Goal: Task Accomplishment & Management: Complete application form

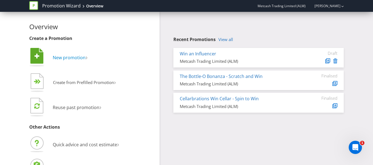
click at [70, 58] on span "New promotion" at bounding box center [69, 58] width 33 height 6
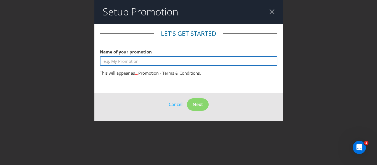
click at [128, 63] on input "text" at bounding box center [188, 61] width 177 height 10
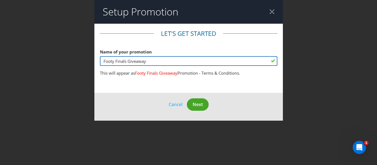
type input "Footy Finals Giveaway"
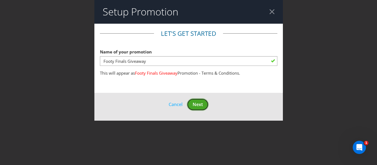
click at [196, 107] on span "Next" at bounding box center [198, 105] width 10 height 6
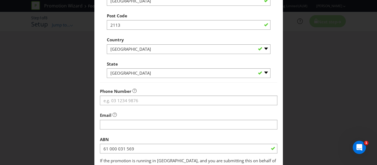
scroll to position [149, 0]
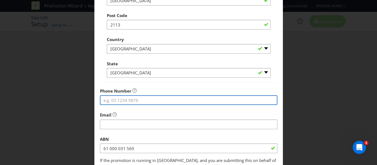
click at [169, 101] on input "tel" at bounding box center [188, 100] width 177 height 10
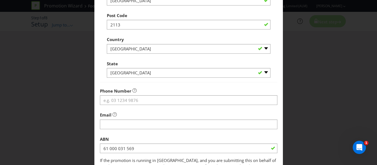
click at [190, 84] on fieldset "Promoter Information Company Name Metcash Trading Limited (ALM) What is the pro…" at bounding box center [188, 25] width 177 height 289
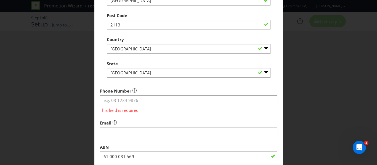
click at [190, 115] on fieldset "Promoter Information Company Name Metcash Trading Limited (ALM) What is the pro…" at bounding box center [188, 29] width 177 height 297
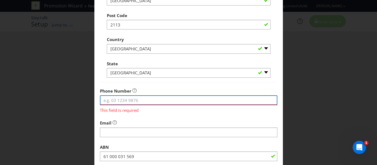
click at [184, 100] on input "tel" at bounding box center [188, 100] width 177 height 10
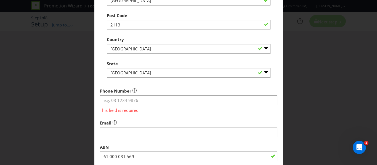
click at [191, 84] on fieldset "Promoter Information Company Name Metcash Trading Limited (ALM) What is the pro…" at bounding box center [188, 29] width 177 height 297
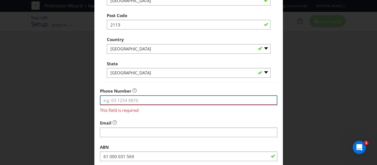
click at [160, 99] on input "tel" at bounding box center [188, 100] width 177 height 10
paste input "[PHONE_NUMBER]"
type input "[PHONE_NUMBER]"
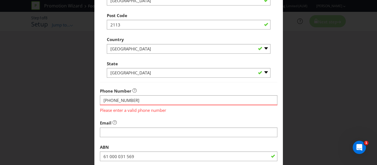
click at [158, 109] on span "Please enter a valid phone number" at bounding box center [188, 109] width 177 height 8
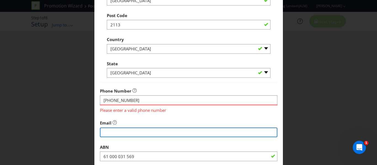
click at [156, 130] on input "string" at bounding box center [188, 133] width 177 height 10
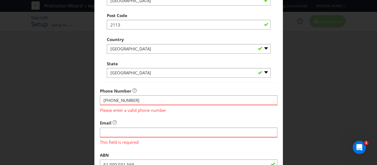
click at [227, 113] on span "Please enter a valid phone number" at bounding box center [188, 109] width 177 height 8
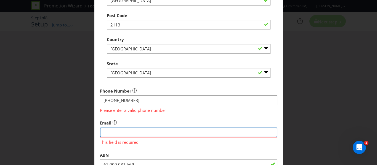
click at [169, 131] on input "string" at bounding box center [188, 133] width 177 height 10
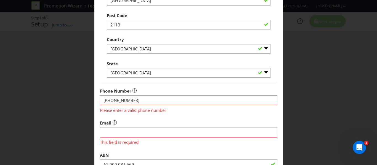
click at [182, 143] on span "This field is required" at bounding box center [188, 142] width 177 height 8
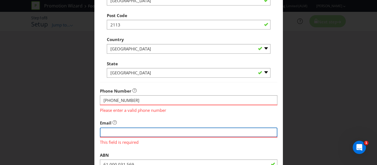
click at [151, 132] on input "string" at bounding box center [188, 133] width 177 height 10
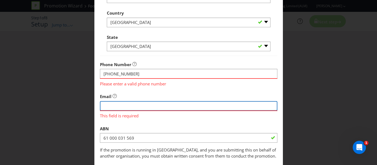
scroll to position [176, 0]
click at [110, 105] on input "string" at bounding box center [188, 106] width 177 height 10
type input "[PERSON_NAME][EMAIL_ADDRESS][PERSON_NAME][DOMAIN_NAME]"
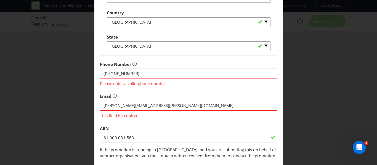
type input "[PERSON_NAME] Drive"
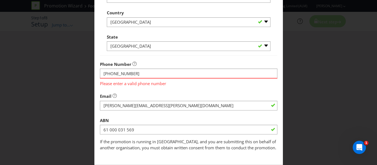
click at [209, 114] on fieldset "Promoter Information Company Name Metcash Trading Limited (ALM) What is the pro…" at bounding box center [188, 2] width 177 height 297
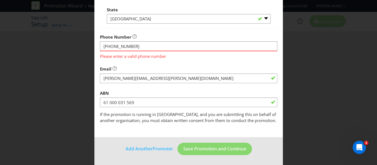
scroll to position [180, 0]
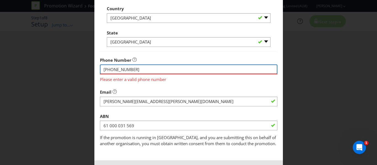
click at [106, 69] on input "[PHONE_NUMBER]" at bounding box center [188, 70] width 177 height 10
drag, startPoint x: 114, startPoint y: 68, endPoint x: 89, endPoint y: 69, distance: 25.1
click at [89, 69] on div "Add Promoter Promoter Information Company Name Metcash Trading Limited (ALM) Wh…" at bounding box center [188, 82] width 377 height 165
type input "0297413000"
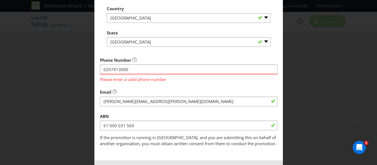
click at [142, 87] on div "Email" at bounding box center [188, 97] width 177 height 20
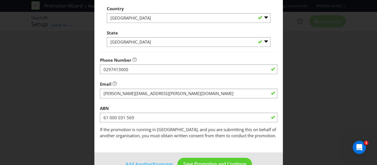
scroll to position [195, 0]
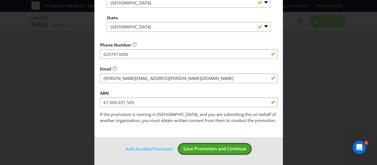
click at [238, 153] on button "Save Promotion and Continue" at bounding box center [214, 149] width 75 height 12
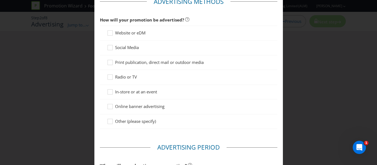
scroll to position [33, 0]
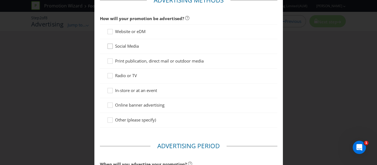
click at [107, 47] on icon at bounding box center [111, 47] width 8 height 8
click at [0, 0] on input "Social Media" at bounding box center [0, 0] width 0 height 0
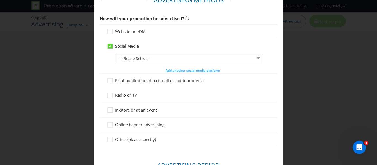
scroll to position [47, 0]
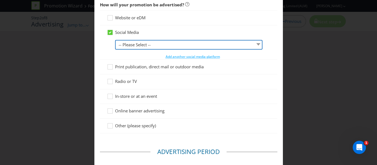
click at [254, 47] on select "-- Please Select -- Facebook X Instagram Snapchat LinkedIn Pinterest Tumblr You…" at bounding box center [189, 45] width 148 height 10
select select "FACEBOOK"
click at [115, 40] on select "-- Please Select -- Facebook X Instagram Snapchat LinkedIn Pinterest Tumblr You…" at bounding box center [189, 45] width 148 height 10
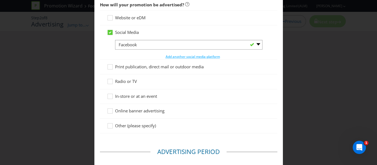
click at [236, 76] on div "Radio or TV" at bounding box center [188, 82] width 177 height 15
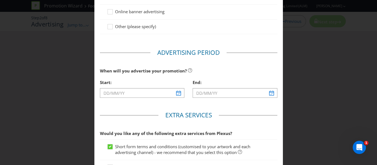
scroll to position [147, 0]
click at [179, 93] on input "text" at bounding box center [142, 93] width 85 height 10
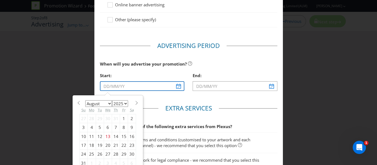
scroll to position [154, 0]
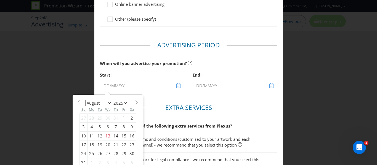
click at [83, 142] on div "17" at bounding box center [83, 145] width 8 height 9
type input "[DATE]"
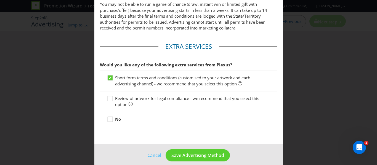
scroll to position [295, 0]
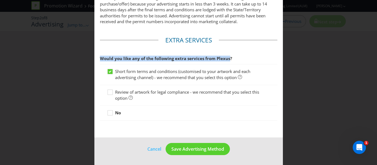
drag, startPoint x: 228, startPoint y: 59, endPoint x: 92, endPoint y: 59, distance: 136.0
click at [92, 59] on div "Advertising Methods Advertising Methods How will your promotion be advertised? …" at bounding box center [188, 82] width 377 height 165
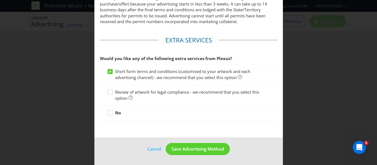
click at [168, 121] on fieldset "Extra Services Would you like any of the following extra services from Plexus? …" at bounding box center [188, 80] width 177 height 88
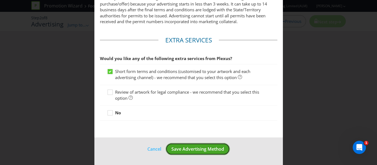
click at [203, 149] on span "Save Advertising Method" at bounding box center [197, 149] width 53 height 6
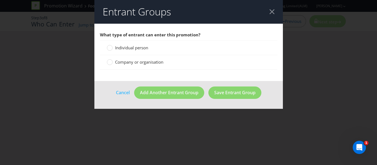
click at [129, 47] on span "Individual person" at bounding box center [131, 48] width 33 height 6
click at [0, 0] on input "Individual person" at bounding box center [0, 0] width 0 height 0
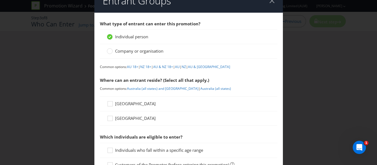
scroll to position [11, 0]
click at [131, 68] on link "AU 18+" at bounding box center [132, 66] width 11 height 5
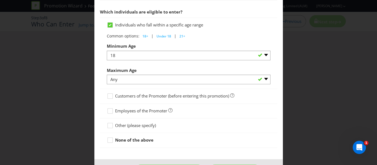
scroll to position [306, 0]
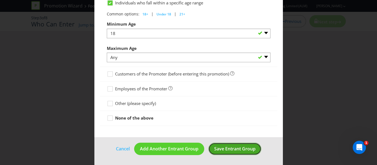
click at [218, 149] on span "Save Entrant Group" at bounding box center [234, 149] width 41 height 6
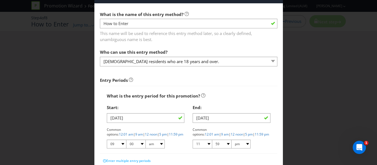
scroll to position [20, 0]
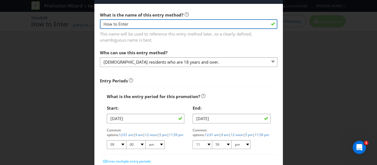
click at [129, 20] on input "How to Enter" at bounding box center [188, 24] width 177 height 10
click at [124, 23] on input "How to Enter" at bounding box center [188, 24] width 177 height 10
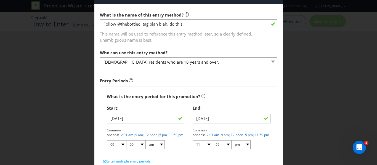
click at [196, 49] on div "Who can use this entry method? [DEMOGRAPHIC_DATA] residents who are 18 years an…" at bounding box center [188, 57] width 177 height 20
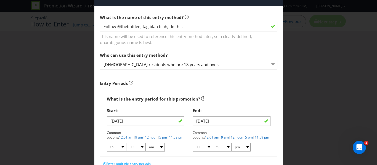
scroll to position [17, 0]
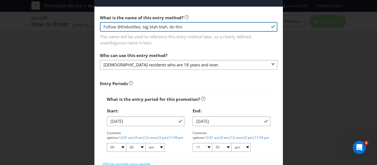
drag, startPoint x: 190, startPoint y: 29, endPoint x: 150, endPoint y: 28, distance: 39.8
click at [150, 28] on input "Follow @thebottleo, tag blah blah, do this" at bounding box center [188, 27] width 177 height 10
type input "Follow @thebottleo, tag a friend, comment on campaign post"
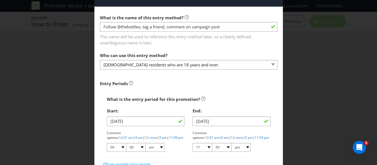
click at [230, 76] on span "Entry Periods" at bounding box center [188, 81] width 177 height 15
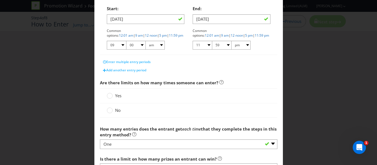
scroll to position [122, 0]
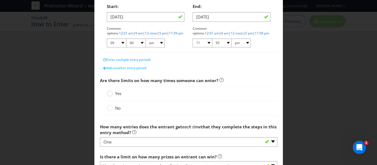
click at [108, 95] on circle at bounding box center [110, 94] width 6 height 6
click at [0, 0] on input "Yes" at bounding box center [0, 0] width 0 height 0
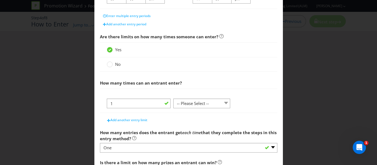
scroll to position [169, 0]
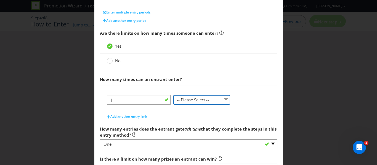
click at [224, 98] on select "-- Please Select -- per person per day per purchase per transaction Other (plea…" at bounding box center [201, 100] width 57 height 10
select select "PER_PERSON"
click at [173, 95] on select "-- Please Select -- per person per day per purchase per transaction Other (plea…" at bounding box center [201, 100] width 57 height 10
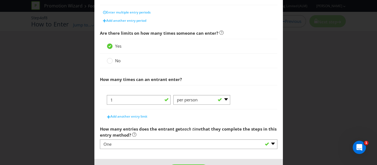
click at [235, 107] on div "1 -- Please Select -- per person per day per purchase per transaction Other (pl…" at bounding box center [189, 102] width 164 height 14
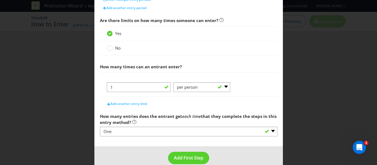
scroll to position [191, 0]
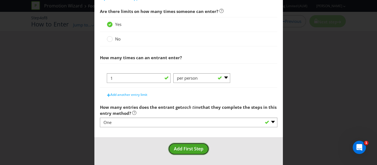
click at [189, 153] on button "Add First Step" at bounding box center [188, 149] width 41 height 12
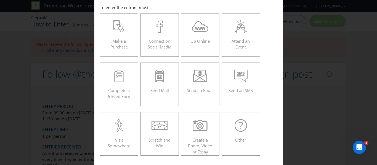
scroll to position [25, 0]
click at [229, 130] on div at bounding box center [240, 125] width 27 height 12
click at [0, 0] on input "Other" at bounding box center [0, 0] width 0 height 0
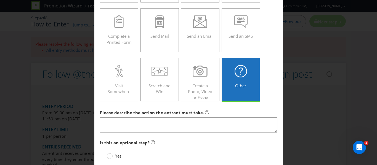
scroll to position [79, 0]
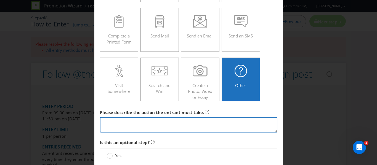
click at [171, 124] on textarea at bounding box center [188, 125] width 177 height 16
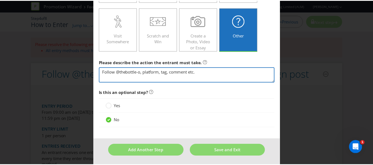
scroll to position [130, 0]
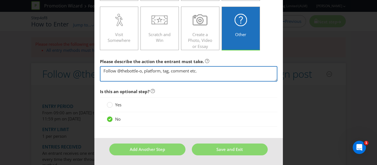
type textarea "Follow @thebottle-o, platform, tag, comment etc."
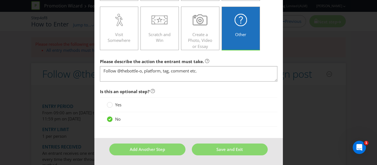
click at [207, 109] on div "Yes" at bounding box center [188, 105] width 177 height 15
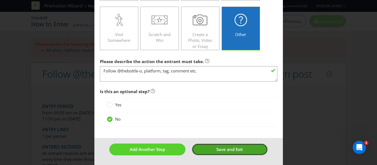
click at [238, 150] on span "Save and Exit" at bounding box center [229, 150] width 26 height 6
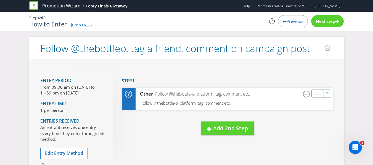
click at [336, 28] on div "Step 4 of 8 How to Enter Jump to... .st0{fill-rule:evenodd;clip-rule:evenodd;} …" at bounding box center [186, 21] width 323 height 19
click at [334, 21] on span "Next step" at bounding box center [325, 21] width 19 height 6
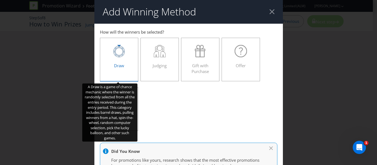
click at [126, 63] on div "Draw" at bounding box center [119, 57] width 27 height 25
click at [0, 0] on input "Draw" at bounding box center [0, 0] width 0 height 0
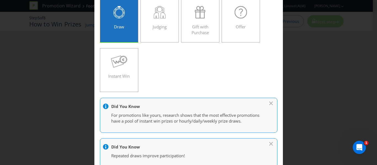
scroll to position [15, 0]
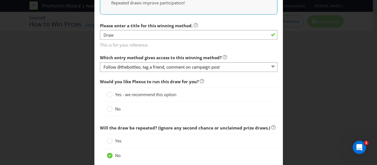
scroll to position [192, 0]
click at [108, 108] on div at bounding box center [109, 107] width 3 height 3
click at [0, 0] on input "No" at bounding box center [0, 0] width 0 height 0
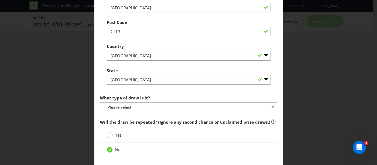
scroll to position [411, 0]
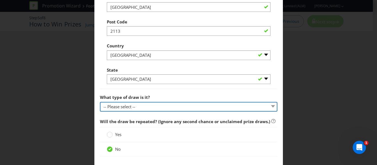
click at [222, 112] on select "-- Please select -- Computerised random selection Barrel draw Don't specify Oth…" at bounding box center [188, 107] width 177 height 10
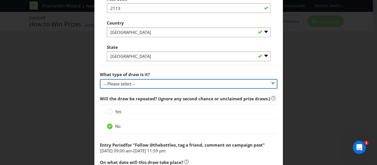
scroll to position [434, 0]
click at [200, 89] on select "-- Please select -- Computerised random selection Barrel draw Don't specify Oth…" at bounding box center [188, 84] width 177 height 10
select select "COMPUTERISED"
click at [100, 85] on select "-- Please select -- Computerised random selection Barrel draw Don't specify Oth…" at bounding box center [188, 84] width 177 height 10
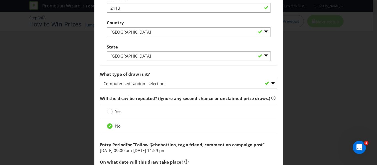
click at [212, 129] on div "No" at bounding box center [189, 126] width 164 height 6
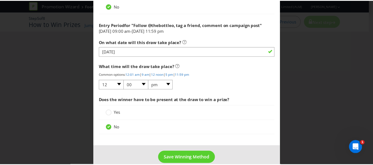
scroll to position [568, 0]
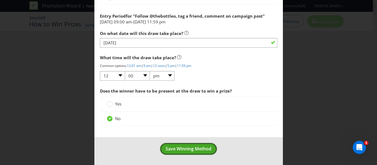
click at [201, 153] on button "Save Winning Method" at bounding box center [188, 149] width 57 height 12
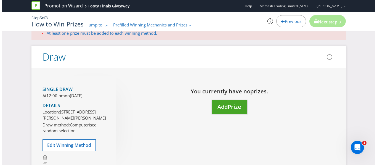
scroll to position [17, 0]
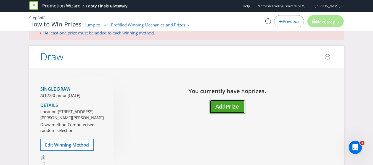
click at [238, 108] on span "Prize" at bounding box center [232, 106] width 14 height 7
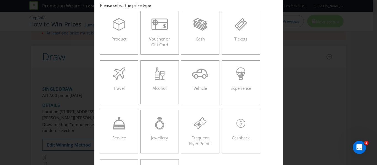
scroll to position [15, 0]
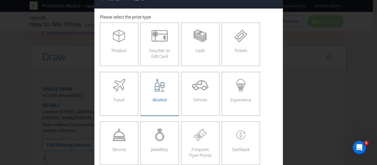
click at [168, 89] on div at bounding box center [159, 85] width 27 height 12
click at [0, 0] on input "Alcohol" at bounding box center [0, 0] width 0 height 0
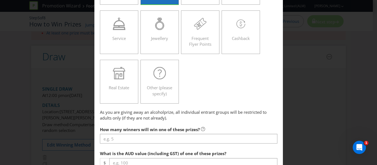
scroll to position [129, 0]
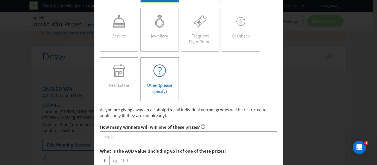
click at [159, 81] on div "Other (please specify)" at bounding box center [159, 77] width 27 height 25
click at [0, 0] on input "Other (please specify)" at bounding box center [0, 0] width 0 height 0
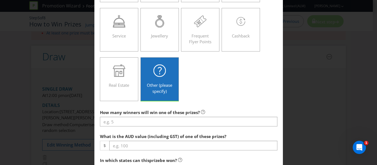
scroll to position [88, 0]
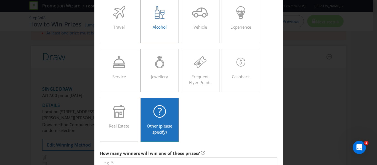
click at [175, 14] on label "Alcohol" at bounding box center [159, 21] width 39 height 44
click at [0, 0] on input "Alcohol" at bounding box center [0, 0] width 0 height 0
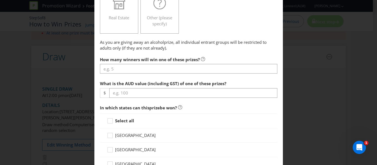
scroll to position [197, 0]
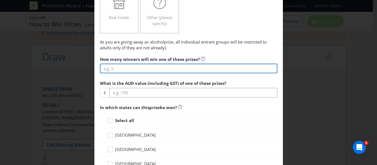
click at [165, 68] on input "number" at bounding box center [188, 69] width 177 height 10
type input "10"
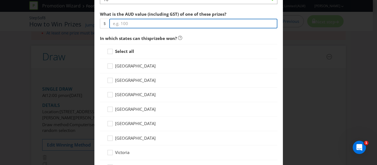
scroll to position [268, 0]
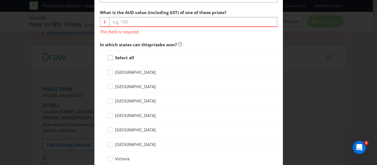
click at [112, 51] on div "Select all" at bounding box center [188, 58] width 177 height 15
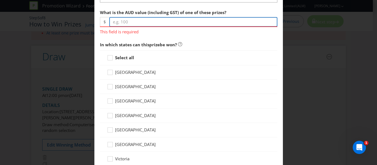
click at [121, 20] on input "number" at bounding box center [193, 22] width 168 height 10
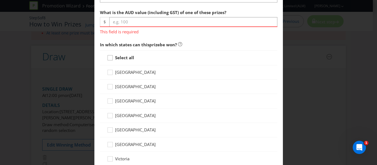
click at [109, 56] on div at bounding box center [110, 56] width 3 height 3
click at [0, 0] on input "Select all" at bounding box center [0, 0] width 0 height 0
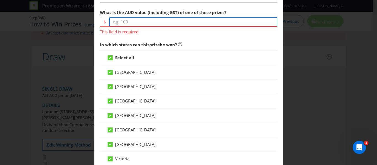
click at [176, 23] on input "number" at bounding box center [193, 22] width 168 height 10
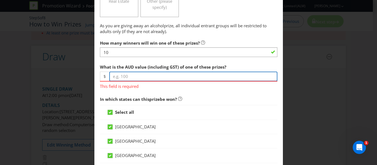
scroll to position [213, 0]
click at [176, 76] on input "number" at bounding box center [193, 76] width 168 height 10
click at [122, 75] on input "number" at bounding box center [193, 76] width 168 height 10
type input "25"
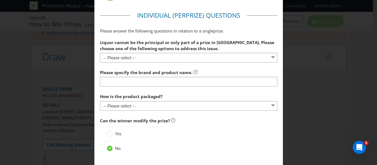
scroll to position [436, 0]
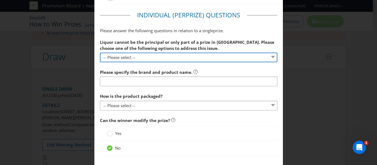
click at [257, 57] on select "-- Please select -- Remove NT from states where this prize can be won Alcohol i…" at bounding box center [188, 58] width 177 height 10
select select "NOT_PRINCIPAL_COMPONENT"
click at [100, 53] on select "-- Please select -- Remove NT from states where this prize can be won Alcohol i…" at bounding box center [188, 58] width 177 height 10
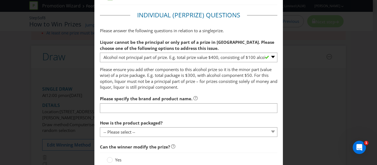
click at [219, 91] on section "Liquor cannot be the principal or only part of a prize in [GEOGRAPHIC_DATA]. Pl…" at bounding box center [188, 87] width 177 height 101
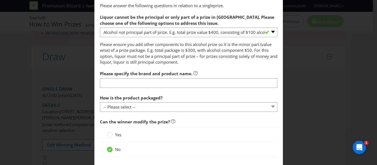
scroll to position [461, 0]
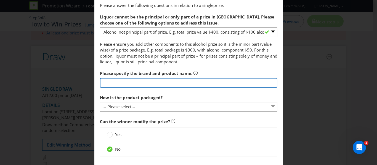
click at [168, 83] on input "text" at bounding box center [188, 83] width 177 height 10
type input "[PERSON_NAME] & Cola"
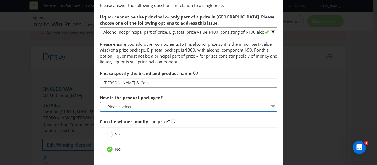
click at [237, 111] on select "-- Please select -- Bottle Can Cup Other (please specify)" at bounding box center [188, 107] width 177 height 10
select select "CAN"
click at [100, 102] on select "-- Please select -- Bottle Can Cup Other (please specify)" at bounding box center [188, 107] width 177 height 10
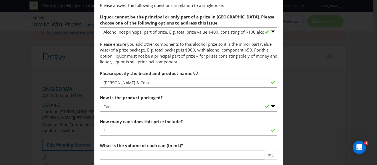
click at [242, 115] on section "Liquor cannot be the principal or only part of a prize in [GEOGRAPHIC_DATA]. Pl…" at bounding box center [188, 100] width 177 height 178
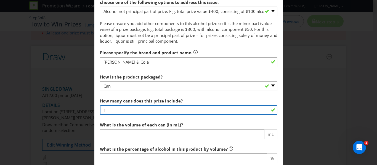
click at [111, 109] on input "1" at bounding box center [188, 110] width 177 height 10
type input "6"
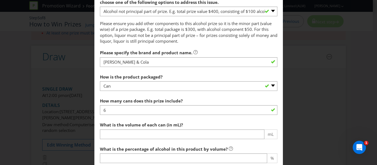
click at [236, 129] on div "What is the volume of each can (in mL)? mL" at bounding box center [188, 129] width 177 height 20
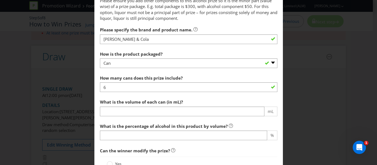
scroll to position [505, 0]
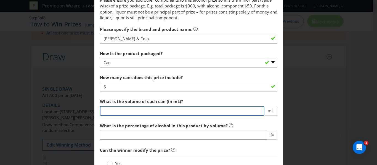
click at [209, 110] on input "number" at bounding box center [182, 111] width 164 height 10
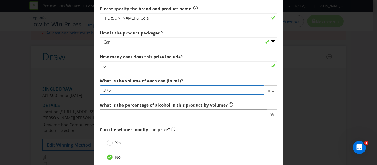
scroll to position [526, 0]
type input "375"
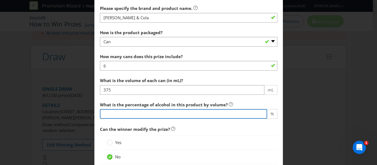
click at [173, 113] on input "number" at bounding box center [183, 114] width 167 height 10
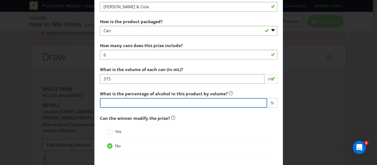
scroll to position [548, 0]
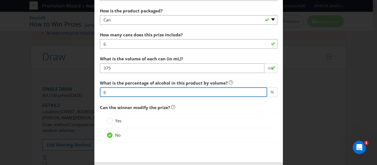
type input "6"
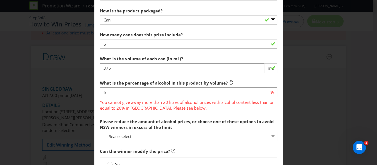
click at [235, 110] on fieldset "Individual (Per Prize ) Questions Please answer the following questions in rela…" at bounding box center [188, 45] width 177 height 294
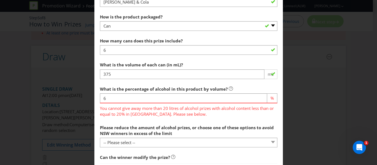
scroll to position [553, 0]
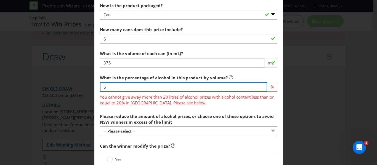
click at [110, 88] on input "6" at bounding box center [183, 87] width 167 height 10
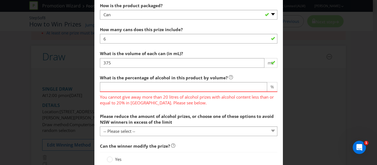
click at [193, 102] on span "You cannot give away more than 20 litres of alcohol prizes with alcohol content…" at bounding box center [188, 99] width 177 height 14
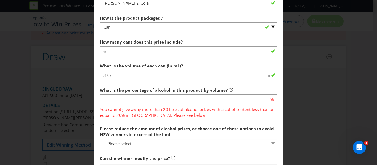
scroll to position [541, 0]
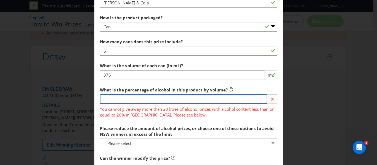
click at [120, 101] on input "number" at bounding box center [183, 99] width 167 height 10
type input "4.8"
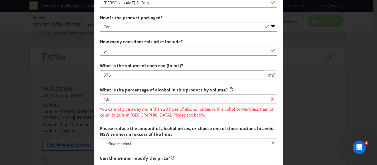
click at [202, 115] on span "You cannot give away more than 20 litres of alcohol prizes with alcohol content…" at bounding box center [188, 111] width 177 height 14
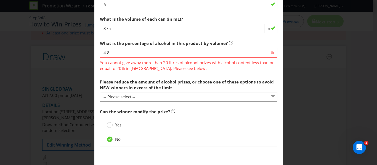
scroll to position [589, 0]
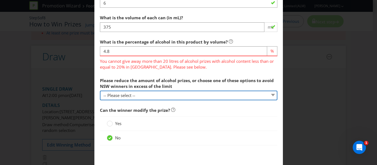
click at [253, 96] on select "-- Please select -- cash in lieu of alcohol component of prize a non-alcohol pr…" at bounding box center [188, 96] width 177 height 10
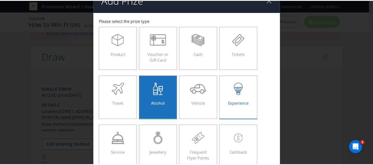
scroll to position [0, 0]
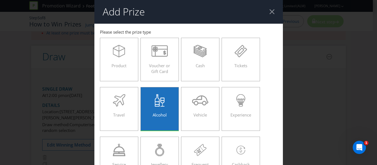
click at [269, 10] on div at bounding box center [271, 11] width 5 height 5
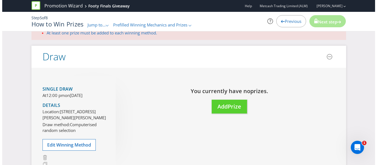
scroll to position [36, 0]
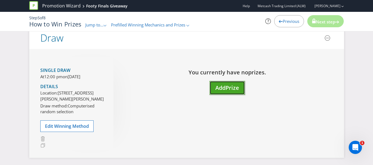
click at [234, 81] on button "Add Prize" at bounding box center [226, 88] width 35 height 14
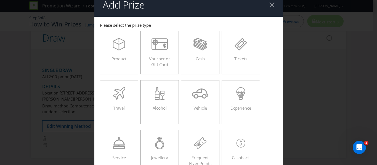
scroll to position [7, 0]
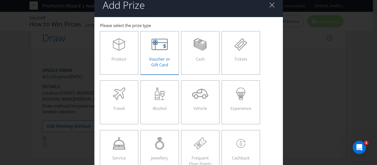
click at [156, 59] on span "Voucher or Gift Card" at bounding box center [159, 61] width 21 height 11
click at [0, 0] on input "Voucher or Gift Card" at bounding box center [0, 0] width 0 height 0
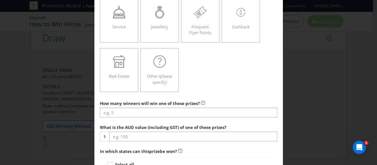
scroll to position [187, 0]
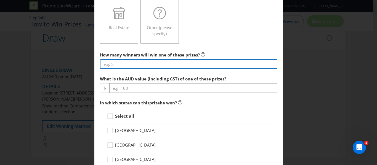
click at [157, 63] on input "number" at bounding box center [188, 64] width 177 height 10
type input "10"
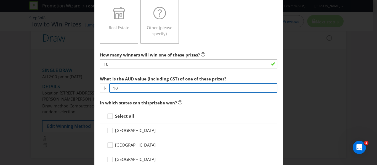
type input "10"
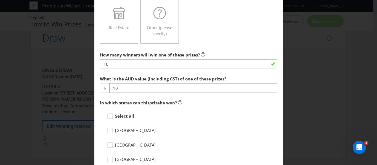
click at [217, 105] on span "In which states can this prize be won?" at bounding box center [188, 102] width 177 height 11
click at [107, 117] on icon at bounding box center [111, 117] width 8 height 8
click at [0, 0] on input "Select all" at bounding box center [0, 0] width 0 height 0
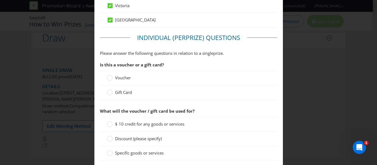
scroll to position [399, 0]
click at [109, 93] on circle at bounding box center [110, 92] width 6 height 6
click at [0, 0] on input "Gift Card" at bounding box center [0, 0] width 0 height 0
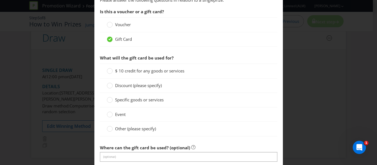
scroll to position [452, 0]
click at [109, 71] on circle at bounding box center [110, 71] width 6 height 6
click at [0, 0] on input "$ 10 credit for any goods or services" at bounding box center [0, 0] width 0 height 0
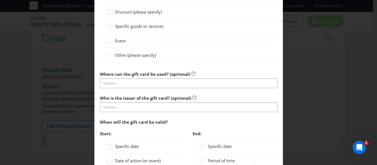
scroll to position [526, 0]
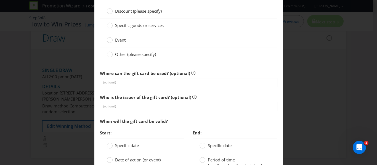
click at [147, 87] on div at bounding box center [188, 87] width 177 height 1
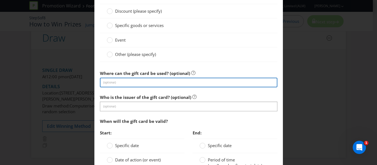
click at [144, 84] on input "text" at bounding box center [188, 83] width 177 height 10
type input "The Bottle-O stores"
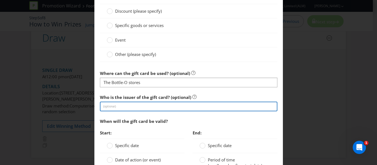
click at [143, 107] on input "text" at bounding box center [188, 107] width 177 height 10
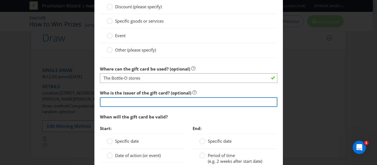
scroll to position [531, 0]
type input "Metcash"
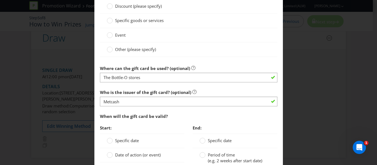
click at [224, 124] on span "End:" at bounding box center [235, 128] width 85 height 11
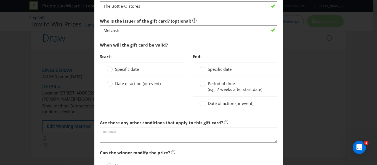
scroll to position [603, 0]
click at [109, 69] on circle at bounding box center [110, 69] width 6 height 6
click at [0, 0] on input "Specific date" at bounding box center [0, 0] width 0 height 0
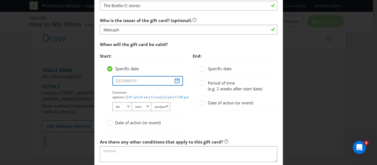
click at [146, 81] on input "text" at bounding box center [147, 81] width 71 height 10
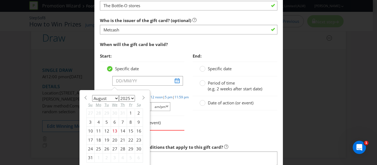
click at [106, 140] on div "19" at bounding box center [107, 140] width 8 height 9
type input "[DATE]"
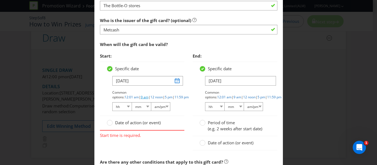
click at [148, 95] on link "9 am" at bounding box center [145, 97] width 8 height 5
select select "09"
select select "00"
select select "am"
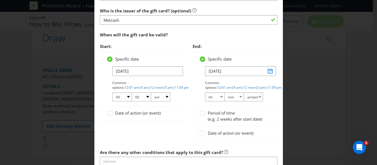
scroll to position [613, 0]
click at [267, 72] on input "[DATE]" at bounding box center [240, 71] width 71 height 10
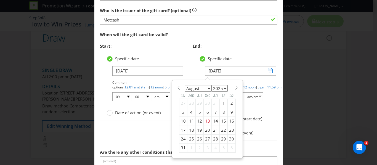
click at [221, 90] on select "2025 2026 2027 2028 2029 2030 2031 2032 2033 2034 2035" at bounding box center [220, 88] width 16 height 7
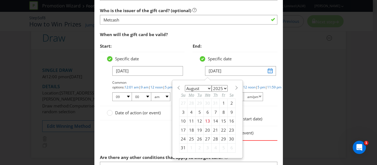
select select "2028"
click at [212, 85] on select "2025 2026 2027 2028 2029 2030 2031 2032 2033 2034 2035" at bounding box center [220, 88] width 16 height 7
click at [262, 49] on span "End:" at bounding box center [235, 46] width 85 height 11
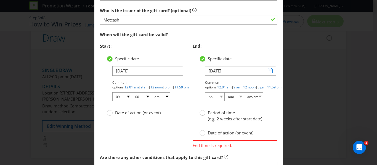
click at [200, 114] on circle at bounding box center [203, 113] width 6 height 6
click at [0, 0] on input "Period of time (e.g. 2 weeks after start date)" at bounding box center [0, 0] width 0 height 0
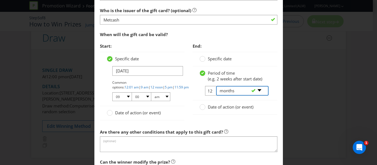
click at [257, 90] on select "-- Please select -- days weeks months years" at bounding box center [242, 91] width 52 height 10
click at [209, 90] on input "12" at bounding box center [211, 91] width 12 height 10
type input "1"
type input "3"
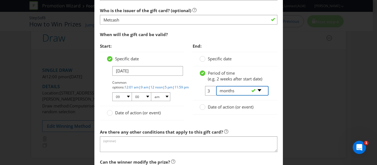
click at [259, 90] on select "-- Please select -- days weeks months years" at bounding box center [242, 91] width 52 height 10
select select "YEARS"
click at [216, 86] on select "-- Please select -- days weeks months years" at bounding box center [242, 91] width 52 height 10
click at [255, 120] on div "End: Specific date Period of time (e.g. 2 weeks after start date) 3 -- Please s…" at bounding box center [234, 81] width 93 height 80
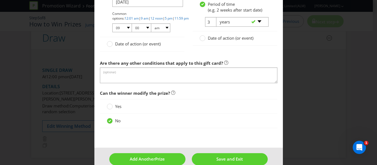
scroll to position [683, 0]
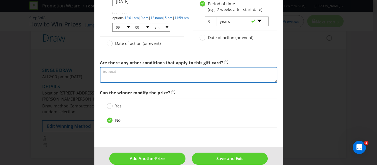
click at [187, 76] on textarea at bounding box center [188, 75] width 177 height 16
drag, startPoint x: 187, startPoint y: 76, endPoint x: 230, endPoint y: 102, distance: 50.5
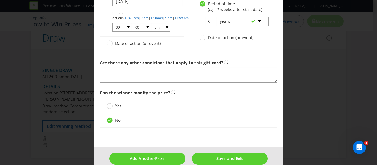
click at [230, 102] on div "Yes" at bounding box center [188, 106] width 177 height 15
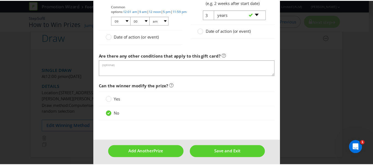
scroll to position [692, 0]
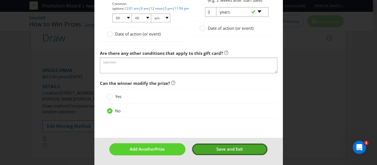
click at [228, 153] on button "Save and Exit" at bounding box center [230, 150] width 76 height 12
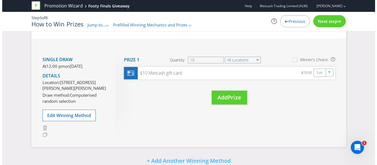
scroll to position [62, 0]
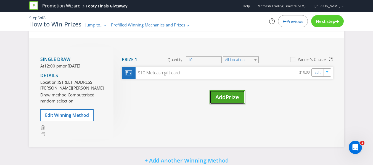
click at [223, 97] on span "Add" at bounding box center [220, 97] width 10 height 7
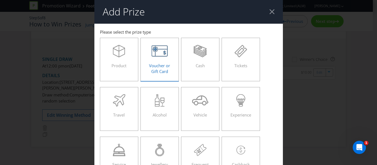
click at [159, 52] on icon at bounding box center [160, 51] width 16 height 12
click at [0, 0] on input "Voucher or Gift Card" at bounding box center [0, 0] width 0 height 0
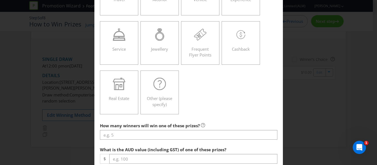
scroll to position [218, 0]
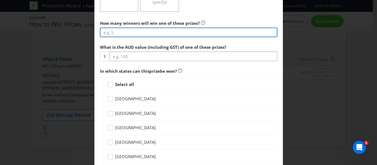
click at [121, 31] on input "number" at bounding box center [188, 33] width 177 height 10
type input "10"
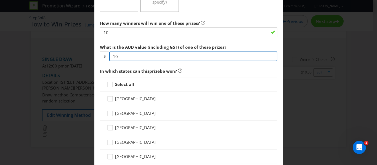
type input "10"
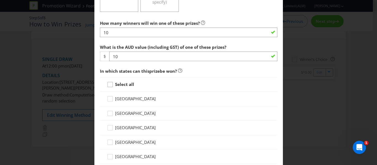
click at [108, 84] on icon at bounding box center [111, 86] width 8 height 8
click at [0, 0] on input "Select all" at bounding box center [0, 0] width 0 height 0
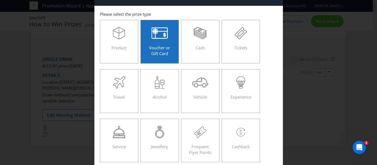
scroll to position [0, 0]
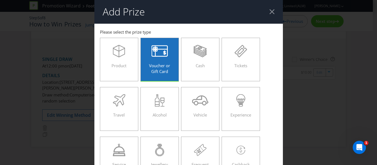
click at [270, 13] on div at bounding box center [271, 11] width 5 height 5
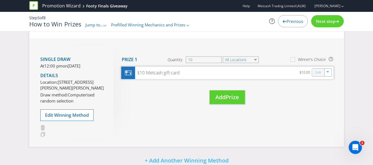
click at [318, 72] on link "Edit" at bounding box center [318, 72] width 6 height 6
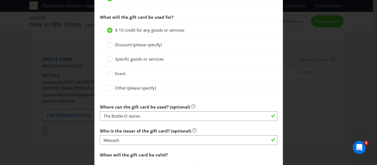
scroll to position [555, 0]
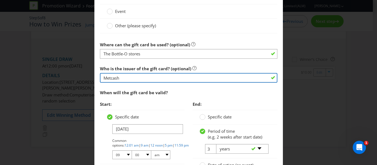
click at [115, 78] on input "Metcash" at bounding box center [188, 78] width 177 height 10
type input "The Bottle-O"
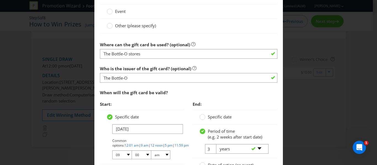
click at [228, 97] on div "When will the gift card be valid?" at bounding box center [188, 92] width 177 height 11
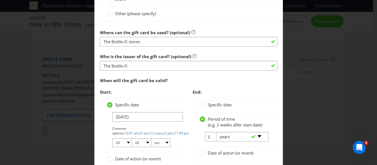
scroll to position [692, 0]
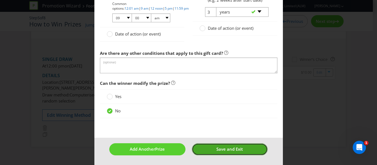
click at [218, 149] on span "Save and Exit" at bounding box center [229, 150] width 26 height 6
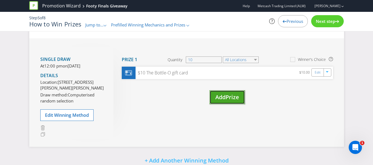
click at [231, 98] on span "Prize" at bounding box center [232, 97] width 14 height 7
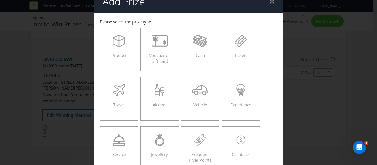
scroll to position [9, 0]
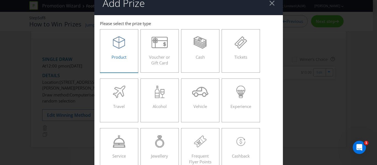
click at [121, 49] on div "Product" at bounding box center [119, 48] width 27 height 25
click at [0, 0] on input "Product" at bounding box center [0, 0] width 0 height 0
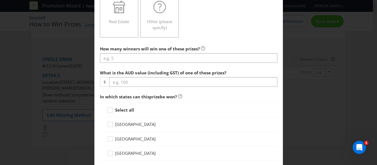
scroll to position [193, 0]
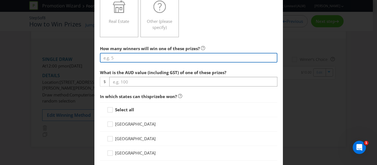
click at [132, 54] on input "number" at bounding box center [188, 58] width 177 height 10
click at [132, 54] on input "10" at bounding box center [188, 58] width 177 height 10
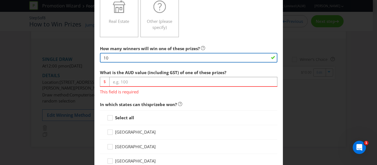
type input "1"
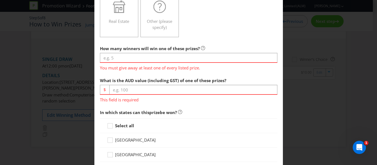
click at [235, 46] on div "How many winners will win one of these prizes? You must give away at least one …" at bounding box center [188, 57] width 177 height 28
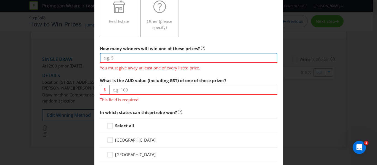
click at [202, 56] on input "number" at bounding box center [188, 58] width 177 height 10
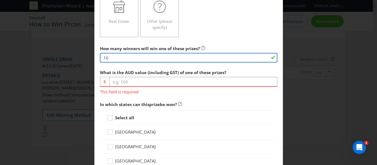
type input "10"
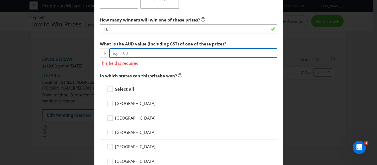
scroll to position [214, 0]
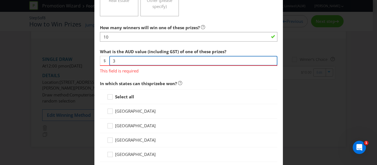
type input "4"
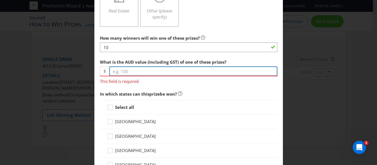
scroll to position [204, 0]
type input "14.95"
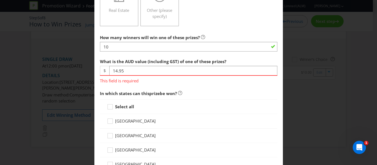
click at [223, 88] on span "In which states can this prize be won?" at bounding box center [188, 93] width 177 height 11
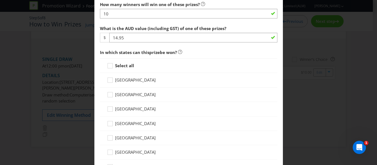
scroll to position [237, 0]
click at [107, 64] on icon at bounding box center [111, 67] width 8 height 8
click at [0, 0] on input "Select all" at bounding box center [0, 0] width 0 height 0
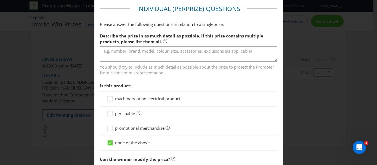
scroll to position [428, 0]
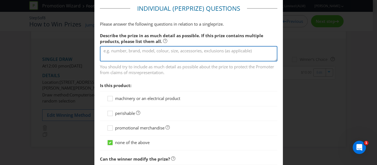
click at [139, 52] on textarea at bounding box center [188, 54] width 177 height 16
type textarea "A"
type textarea "The Bottle-O branded apron"
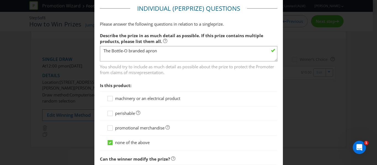
click at [222, 83] on span "Is this product:" at bounding box center [188, 85] width 177 height 11
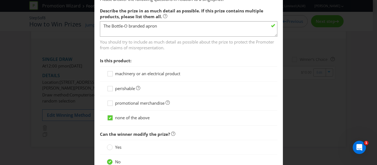
scroll to position [453, 0]
click at [111, 102] on icon at bounding box center [111, 104] width 8 height 8
click at [0, 0] on input "promotional merchandise" at bounding box center [0, 0] width 0 height 0
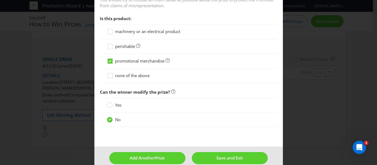
scroll to position [504, 0]
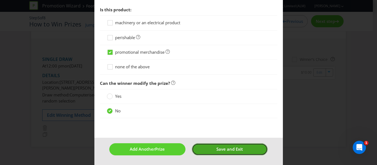
click at [227, 152] on span "Save and Exit" at bounding box center [229, 150] width 26 height 6
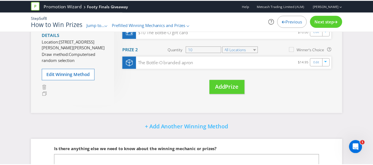
scroll to position [21, 0]
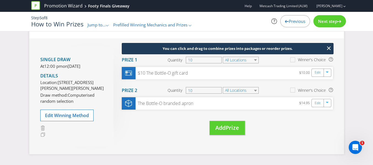
click at [338, 23] on div "Next step" at bounding box center [329, 21] width 33 height 12
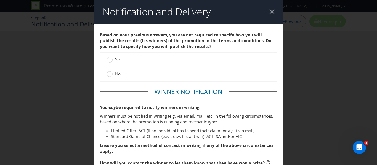
click at [270, 13] on div at bounding box center [271, 11] width 5 height 5
click at [269, 13] on div at bounding box center [271, 11] width 5 height 5
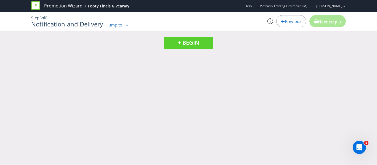
click at [293, 26] on div "Previous" at bounding box center [291, 21] width 30 height 12
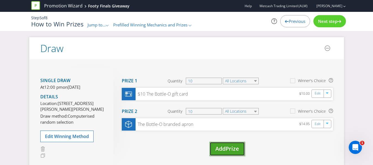
click at [224, 146] on span "Add" at bounding box center [220, 148] width 10 height 7
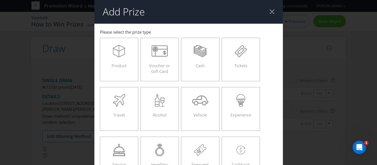
click at [138, 98] on div "Product Voucher or Gift Card Cash Tickets Travel Alcohol Vehicle Experience Ser…" at bounding box center [188, 134] width 177 height 198
click at [163, 102] on icon at bounding box center [160, 100] width 10 height 12
click at [0, 0] on input "Alcohol" at bounding box center [0, 0] width 0 height 0
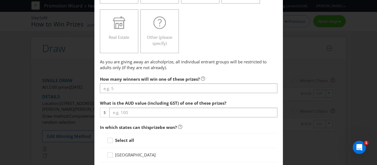
scroll to position [177, 0]
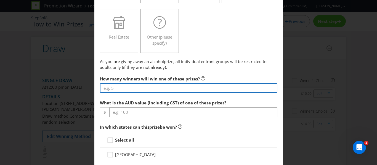
click at [137, 92] on input "number" at bounding box center [188, 88] width 177 height 10
type input "10"
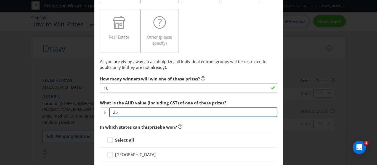
type input "25"
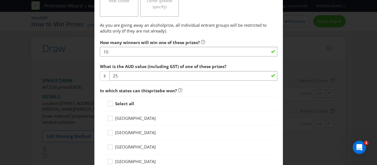
scroll to position [219, 0]
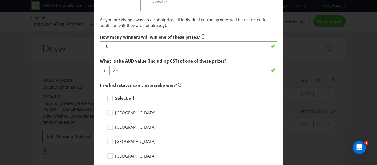
click at [110, 96] on icon at bounding box center [110, 98] width 5 height 5
click at [0, 0] on input "Select all" at bounding box center [0, 0] width 0 height 0
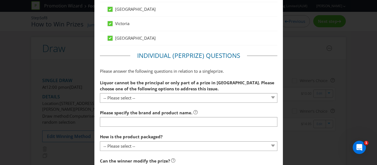
scroll to position [397, 0]
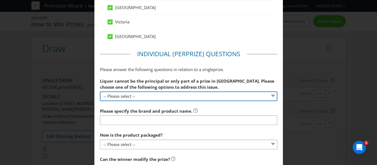
click at [163, 95] on select "-- Please select -- Remove NT from states where this prize can be won Alcohol i…" at bounding box center [188, 97] width 177 height 10
select select "NOT_PRINCIPAL_COMPONENT"
click at [100, 92] on select "-- Please select -- Remove NT from states where this prize can be won Alcohol i…" at bounding box center [188, 97] width 177 height 10
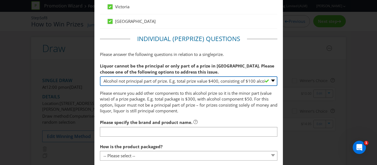
scroll to position [413, 0]
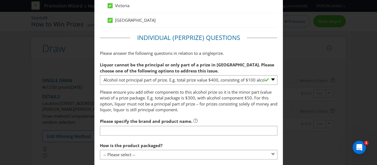
click at [200, 108] on p "Please ensure you add other components to this alcohol prize so it is the minor…" at bounding box center [188, 101] width 177 height 24
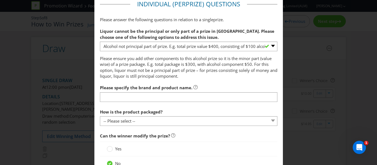
scroll to position [448, 0]
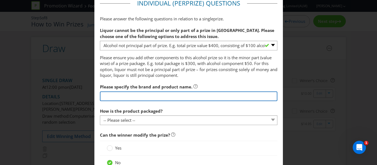
click at [148, 95] on input "text" at bounding box center [188, 97] width 177 height 10
type input "[PERSON_NAME] & Cola"
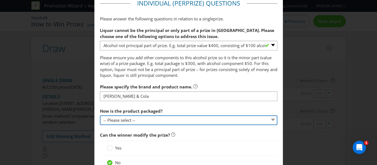
click at [140, 119] on select "-- Please select -- Bottle Can Cup Other (please specify)" at bounding box center [188, 121] width 177 height 10
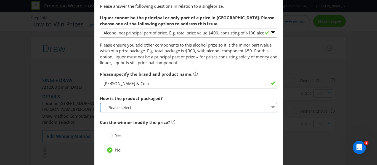
scroll to position [461, 0]
click at [127, 107] on select "-- Please select -- Bottle Can Cup Other (please specify)" at bounding box center [188, 108] width 177 height 10
select select "CAN"
click at [100, 103] on select "-- Please select -- Bottle Can Cup Other (please specify)" at bounding box center [188, 108] width 177 height 10
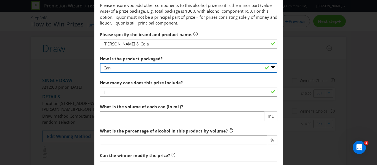
scroll to position [500, 0]
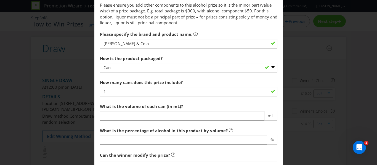
click at [122, 97] on span "How many cans does this prize include? 1 What is the volume of each can (in mL)…" at bounding box center [188, 113] width 177 height 73
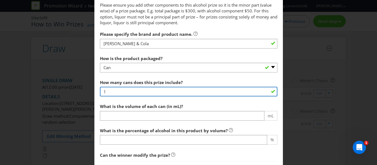
click at [112, 93] on input "1" at bounding box center [188, 92] width 177 height 10
type input "6"
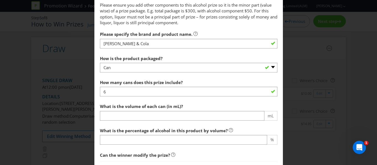
click at [193, 108] on div "What is the volume of each can (in mL)? mL" at bounding box center [188, 111] width 177 height 20
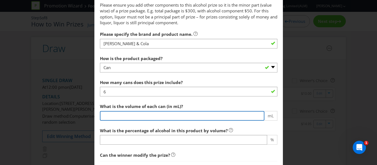
click at [179, 116] on input "number" at bounding box center [182, 116] width 164 height 10
type input "375"
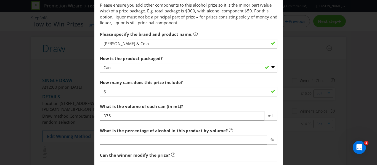
click at [194, 125] on label "What is the percentage of alcohol in this product by volume?" at bounding box center [166, 129] width 133 height 9
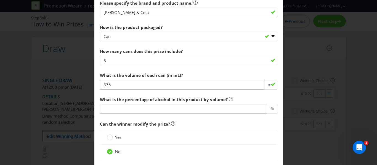
scroll to position [532, 0]
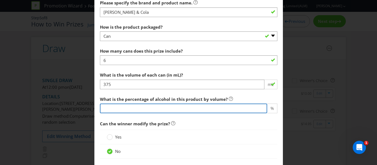
click at [166, 112] on input "number" at bounding box center [183, 109] width 167 height 10
type input "4.8"
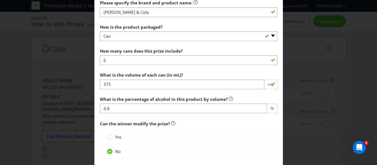
click at [204, 121] on fieldset "Individual (Per Prize ) Questions Please answer the following questions in rela…" at bounding box center [188, 40] width 177 height 250
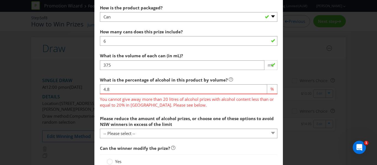
scroll to position [553, 0]
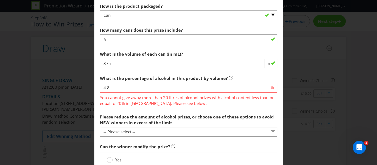
click at [219, 108] on span "What is the percentage of alcohol in this product by volume? 4.8 % You cannot g…" at bounding box center [188, 92] width 177 height 39
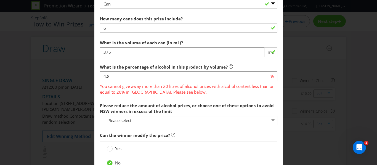
scroll to position [565, 0]
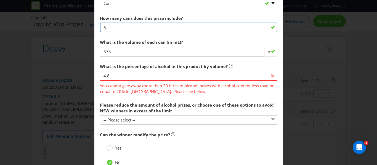
click at [108, 25] on input "6" at bounding box center [188, 28] width 177 height 10
type input "4"
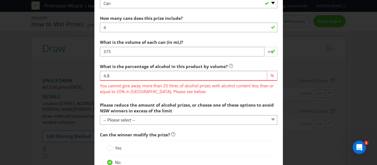
click at [134, 36] on span "How many cans does this prize include? 4 What is the volume of each can (in mL)…" at bounding box center [188, 69] width 177 height 113
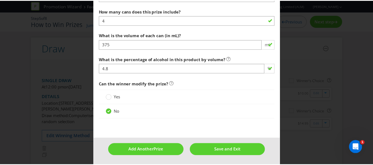
scroll to position [572, 0]
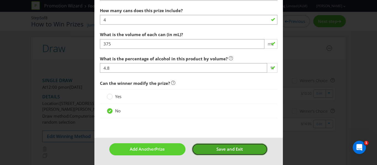
click at [244, 150] on button "Save and Exit" at bounding box center [230, 150] width 76 height 12
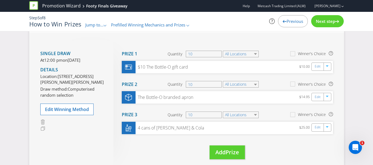
scroll to position [27, 0]
click at [328, 20] on span "Next step" at bounding box center [325, 21] width 19 height 6
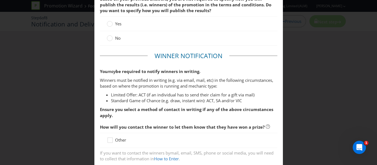
scroll to position [36, 0]
drag, startPoint x: 209, startPoint y: 79, endPoint x: 169, endPoint y: 79, distance: 39.5
click at [169, 79] on p "Winners must be notified in writing (e.g. via email, mail, etc) in the followin…" at bounding box center [188, 83] width 177 height 12
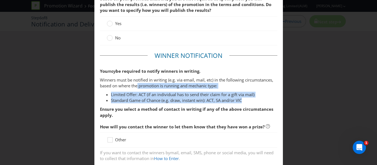
drag, startPoint x: 251, startPoint y: 100, endPoint x: 136, endPoint y: 87, distance: 115.0
click at [136, 87] on div "You may be required to notify winners in writing. Winners must be notified in w…" at bounding box center [188, 93] width 177 height 50
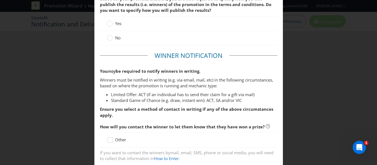
click at [148, 74] on span "be required to notify winners in writing." at bounding box center [158, 71] width 85 height 6
click at [110, 22] on circle at bounding box center [110, 24] width 6 height 6
click at [0, 0] on input "Yes" at bounding box center [0, 0] width 0 height 0
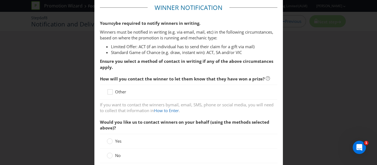
scroll to position [84, 0]
click at [109, 94] on icon at bounding box center [111, 93] width 8 height 8
click at [0, 0] on input "Other" at bounding box center [0, 0] width 0 height 0
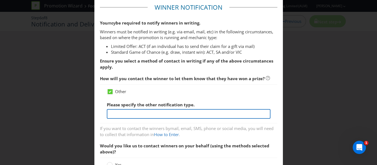
click at [148, 113] on input "text" at bounding box center [189, 114] width 164 height 10
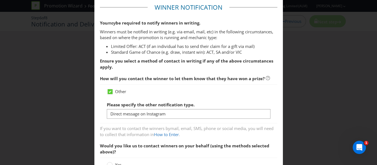
click at [222, 103] on div "Please specify the other notification type. Direct message on Instagram" at bounding box center [189, 109] width 164 height 20
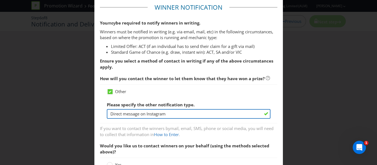
click at [186, 118] on input "Direct message on Instagram" at bounding box center [189, 114] width 164 height 10
type input "Direct message on Instagram or Facebook"
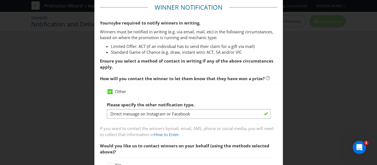
click at [216, 103] on div "Please specify the other notification type. Direct message on Instagram or Face…" at bounding box center [189, 109] width 164 height 20
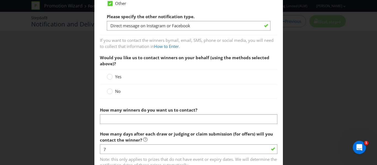
scroll to position [173, 0]
click at [118, 92] on span "No" at bounding box center [118, 91] width 6 height 6
click at [0, 0] on input "No" at bounding box center [0, 0] width 0 height 0
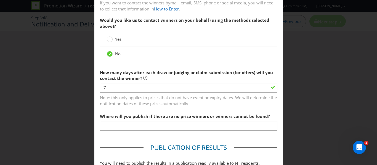
scroll to position [211, 0]
click at [219, 115] on span "Where will you publish if there are no prize winners or winners cannot be found?" at bounding box center [185, 116] width 170 height 6
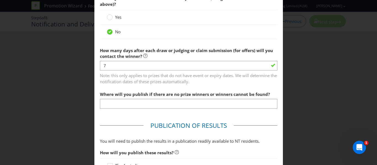
scroll to position [233, 0]
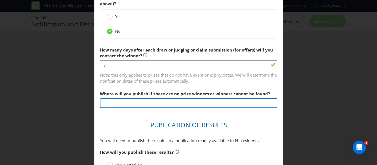
click at [122, 100] on input "text" at bounding box center [188, 104] width 177 height 10
type input "[DOMAIN_NAME]"
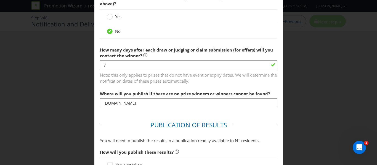
click at [138, 113] on main "Based on your previous answers, you are not required to specify how you will pu…" at bounding box center [188, 114] width 188 height 646
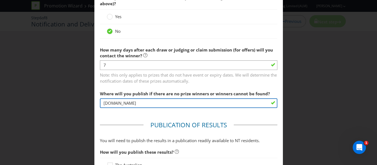
click at [154, 102] on input "[DOMAIN_NAME]" at bounding box center [188, 104] width 177 height 10
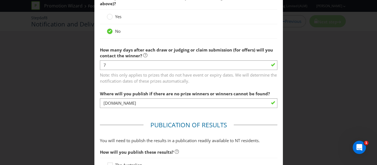
click at [138, 119] on main "Based on your previous answers, you are not required to specify how you will pu…" at bounding box center [188, 114] width 188 height 646
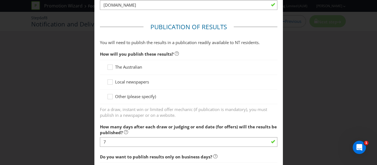
scroll to position [331, 0]
click at [111, 99] on icon at bounding box center [111, 98] width 8 height 8
click at [0, 0] on input "Other (please specify)" at bounding box center [0, 0] width 0 height 0
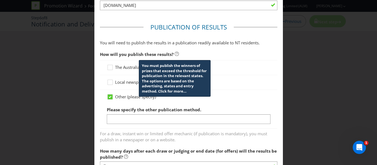
click at [175, 55] on icon at bounding box center [177, 54] width 4 height 4
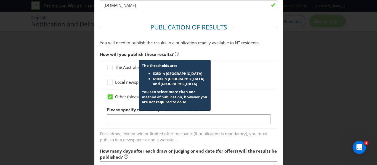
click at [226, 71] on div "The Australian" at bounding box center [188, 67] width 177 height 15
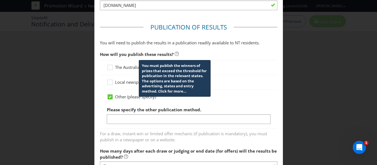
click at [176, 54] on icon at bounding box center [177, 54] width 4 height 4
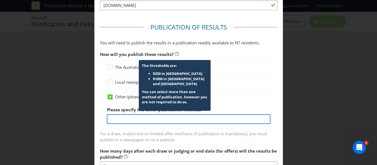
click at [125, 121] on input "text" at bounding box center [189, 120] width 164 height 10
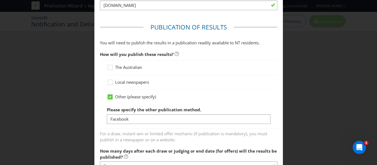
click at [227, 80] on div "Local newspapers" at bounding box center [189, 82] width 164 height 6
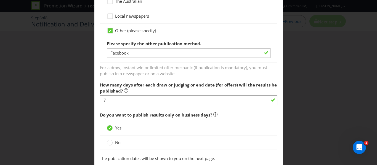
scroll to position [397, 0]
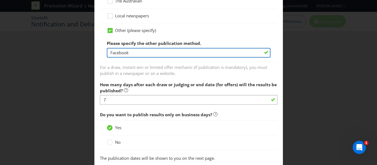
drag, startPoint x: 128, startPoint y: 54, endPoint x: 106, endPoint y: 48, distance: 22.8
click at [107, 48] on input "Facebook" at bounding box center [189, 53] width 164 height 10
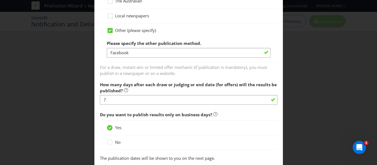
click at [154, 63] on span "For a draw, instant win or limited offer mechanic (if publication is mandatory)…" at bounding box center [188, 70] width 177 height 14
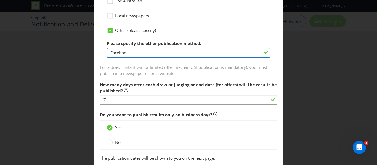
drag, startPoint x: 126, startPoint y: 52, endPoint x: 107, endPoint y: 53, distance: 19.1
click at [107, 53] on input "Facebook" at bounding box center [189, 53] width 164 height 10
type input "k"
type input "[DOMAIN_NAME]"
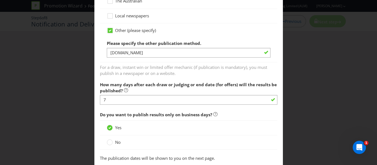
click at [190, 68] on span "For a draw, instant win or limited offer mechanic (if publication is mandatory)…" at bounding box center [188, 70] width 177 height 14
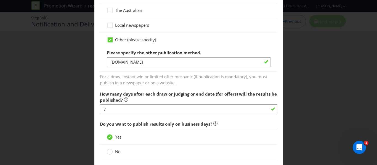
scroll to position [388, 0]
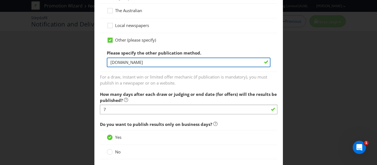
drag, startPoint x: 155, startPoint y: 61, endPoint x: 227, endPoint y: 67, distance: 72.0
click at [227, 67] on input "[DOMAIN_NAME]" at bounding box center [189, 63] width 164 height 10
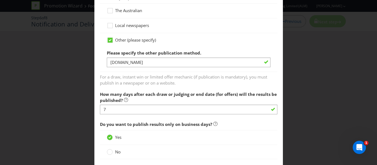
click at [220, 73] on span "For a draw, instant win or limited offer mechanic (if publication is mandatory)…" at bounding box center [188, 79] width 177 height 14
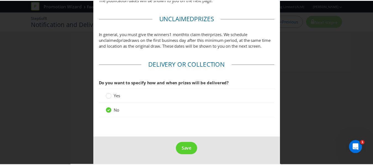
scroll to position [562, 0]
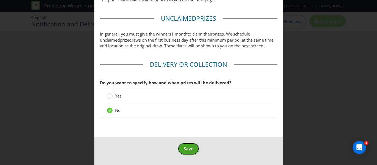
click at [190, 150] on span "Save" at bounding box center [189, 149] width 10 height 6
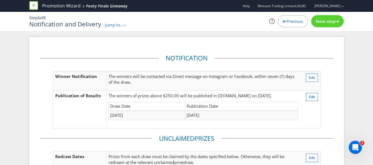
click at [324, 24] on span "Next step" at bounding box center [325, 21] width 19 height 6
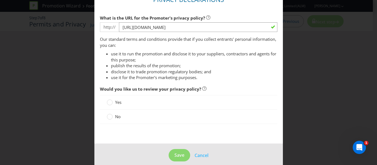
scroll to position [68, 0]
click at [110, 115] on div at bounding box center [109, 114] width 3 height 3
click at [0, 0] on input "No" at bounding box center [0, 0] width 0 height 0
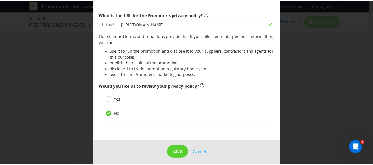
scroll to position [71, 0]
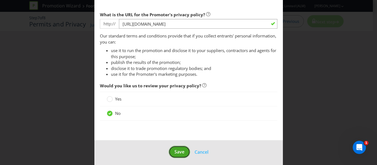
click at [179, 155] on span "Save" at bounding box center [179, 152] width 10 height 6
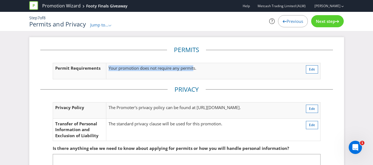
drag, startPoint x: 195, startPoint y: 70, endPoint x: 104, endPoint y: 68, distance: 90.5
click at [104, 68] on tr "Permit Requirements Your promotion does not require any permits. Edit" at bounding box center [186, 71] width 267 height 16
click at [241, 89] on fieldset "Privacy Privacy Policy The Promoter's privacy policy can be found at [URL][DOMA…" at bounding box center [186, 116] width 293 height 62
drag, startPoint x: 201, startPoint y: 69, endPoint x: 103, endPoint y: 69, distance: 98.5
click at [103, 69] on tr "Permit Requirements Your promotion does not require any permits. Edit" at bounding box center [186, 71] width 267 height 16
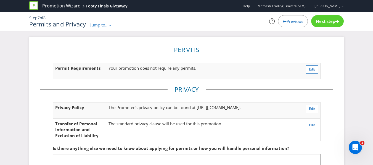
click at [128, 83] on fieldset "Permits Permit Requirements Your promotion does not require any permits. Edit" at bounding box center [186, 65] width 293 height 39
click at [333, 20] on span "Next step" at bounding box center [325, 21] width 19 height 6
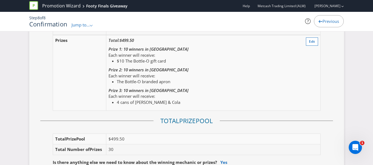
scroll to position [626, 0]
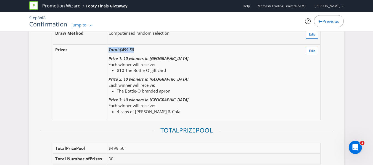
drag, startPoint x: 137, startPoint y: 51, endPoint x: 108, endPoint y: 50, distance: 29.0
click at [108, 50] on td "Total: $499.50 Prize 1: 10 winners in [GEOGRAPHIC_DATA] Each winner will receiv…" at bounding box center [195, 82] width 179 height 76
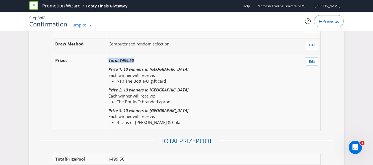
scroll to position [615, 0]
click at [128, 72] on em "Prize 1: 10 winners in [GEOGRAPHIC_DATA]" at bounding box center [148, 70] width 80 height 6
drag, startPoint x: 128, startPoint y: 71, endPoint x: 125, endPoint y: 71, distance: 3.0
click at [125, 71] on em "Prize 1: 10 winners in [GEOGRAPHIC_DATA]" at bounding box center [148, 70] width 80 height 6
click at [195, 85] on td "Total: $499.50 Prize 1: 10 winners in [GEOGRAPHIC_DATA] Each winner will receiv…" at bounding box center [195, 93] width 179 height 76
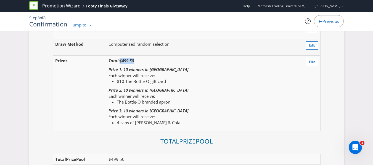
drag, startPoint x: 135, startPoint y: 63, endPoint x: 119, endPoint y: 60, distance: 16.0
click at [119, 60] on em "Total: $499.50" at bounding box center [120, 61] width 25 height 6
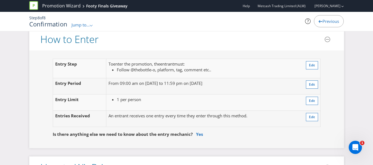
scroll to position [433, 0]
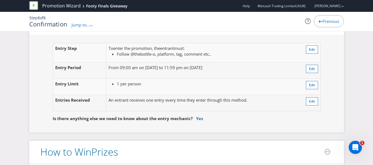
click at [203, 111] on fieldset "Is there anything else we need to know about the entry mechanic? Yes" at bounding box center [186, 115] width 293 height 20
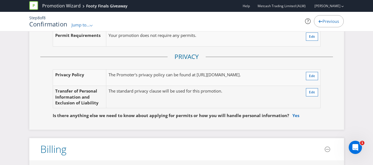
scroll to position [1067, 0]
drag, startPoint x: 154, startPoint y: 36, endPoint x: 180, endPoint y: 40, distance: 26.4
click at [226, 57] on fieldset "Privacy Privacy Policy The Promoter's privacy policy can be found at [URL][DOMA…" at bounding box center [186, 84] width 293 height 62
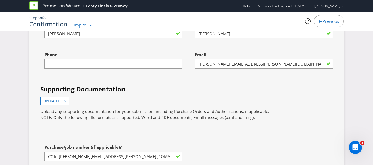
scroll to position [1687, 0]
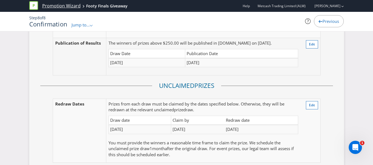
click at [47, 6] on link "Promotion Wizard" at bounding box center [61, 6] width 38 height 6
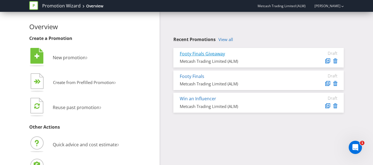
click at [194, 54] on link "Footy Finals Giveaway" at bounding box center [202, 54] width 45 height 6
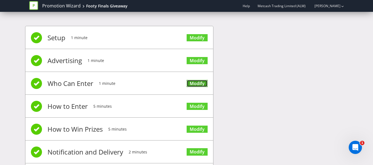
click at [193, 86] on link "Modify" at bounding box center [197, 83] width 21 height 7
click at [249, 70] on div "Setup 1 minute Modify Advertising 1 minute Modify Who Can Enter 1 minute Modify…" at bounding box center [186, 121] width 323 height 206
